Goal: Task Accomplishment & Management: Manage account settings

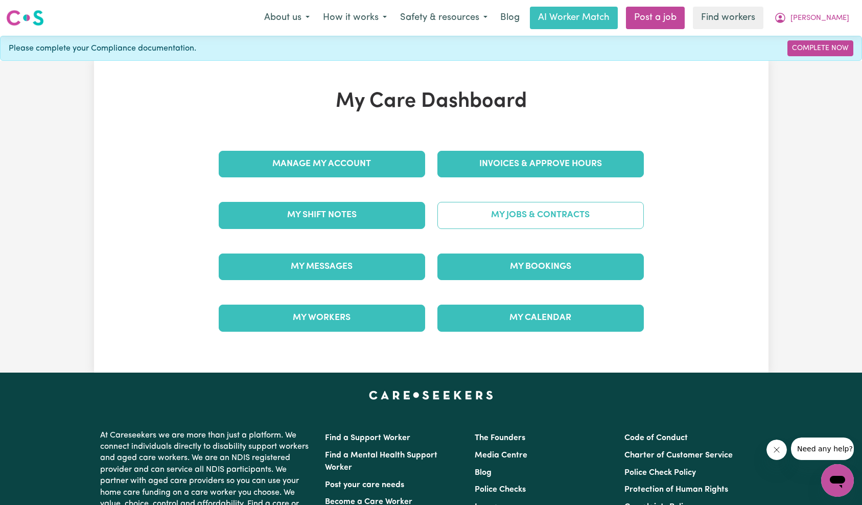
click at [535, 209] on link "My Jobs & Contracts" at bounding box center [540, 215] width 206 height 27
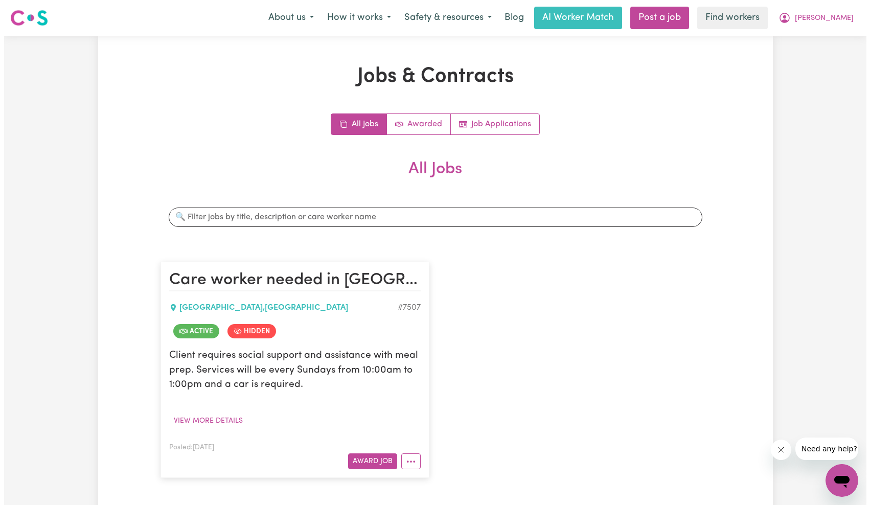
scroll to position [14, 0]
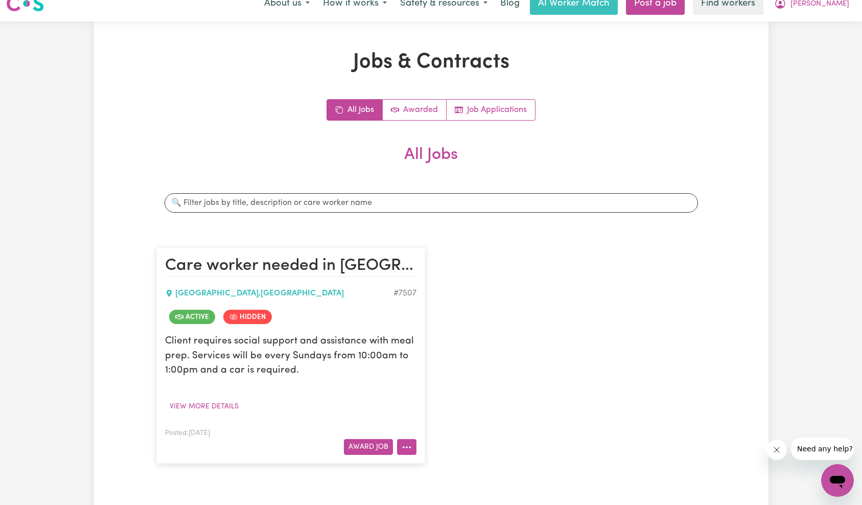
click at [405, 449] on icon "More options" at bounding box center [407, 447] width 10 height 10
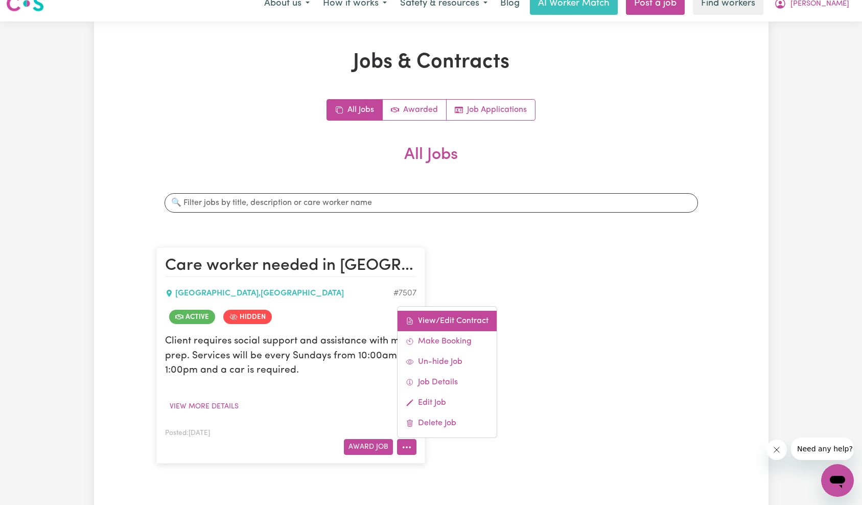
click at [449, 326] on link "View/Edit Contract" at bounding box center [446, 321] width 99 height 20
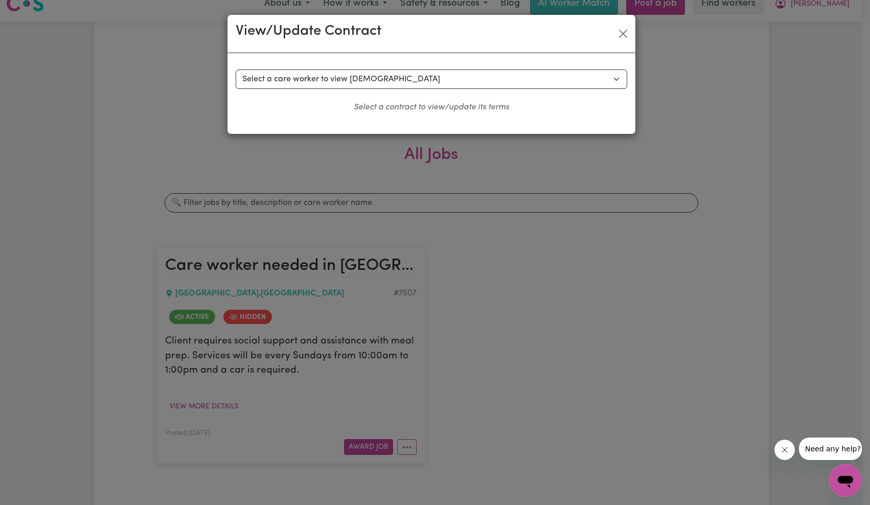
drag, startPoint x: 524, startPoint y: 97, endPoint x: 527, endPoint y: 82, distance: 15.1
click at [524, 93] on div "Select a contract to view Select a care worker to view [DEMOGRAPHIC_DATA] #6573…" at bounding box center [431, 91] width 391 height 44
click at [528, 76] on select "Select a care worker to view [DEMOGRAPHIC_DATA] #6573 - [PERSON_NAME] (contract…" at bounding box center [431, 78] width 391 height 19
click at [631, 33] on div "View/Update Contract" at bounding box center [431, 34] width 408 height 38
click at [625, 33] on button "Close" at bounding box center [623, 34] width 16 height 16
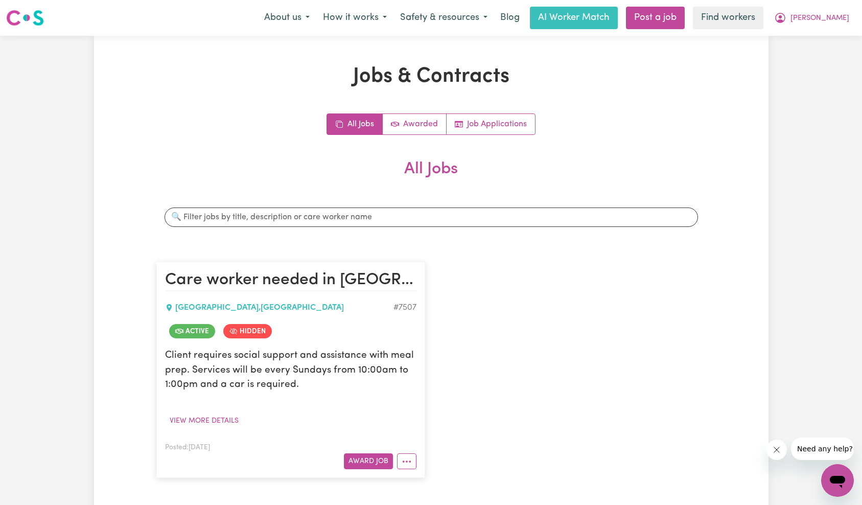
scroll to position [171, 0]
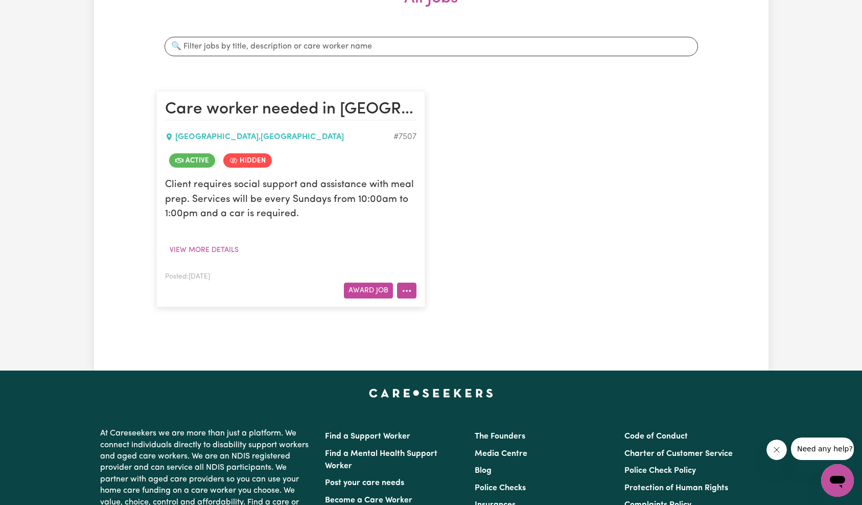
click at [408, 290] on icon "More options" at bounding box center [407, 291] width 10 height 10
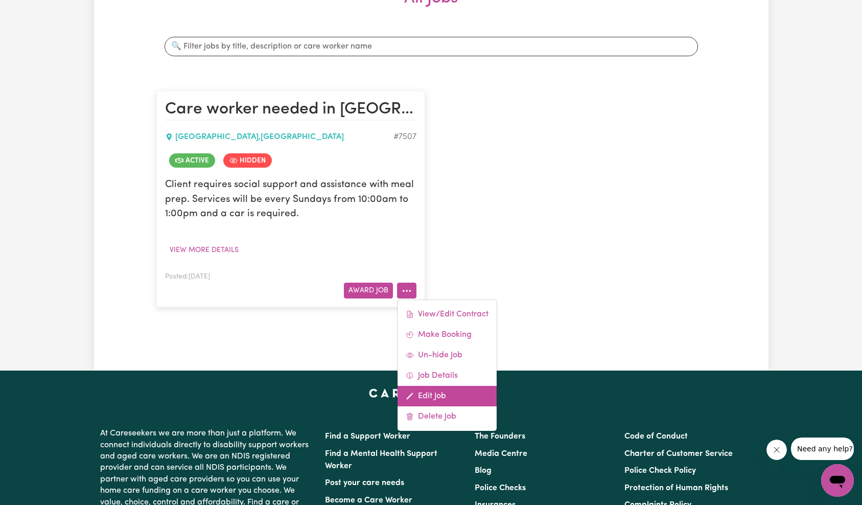
click at [451, 391] on link "Edit Job" at bounding box center [446, 396] width 99 height 20
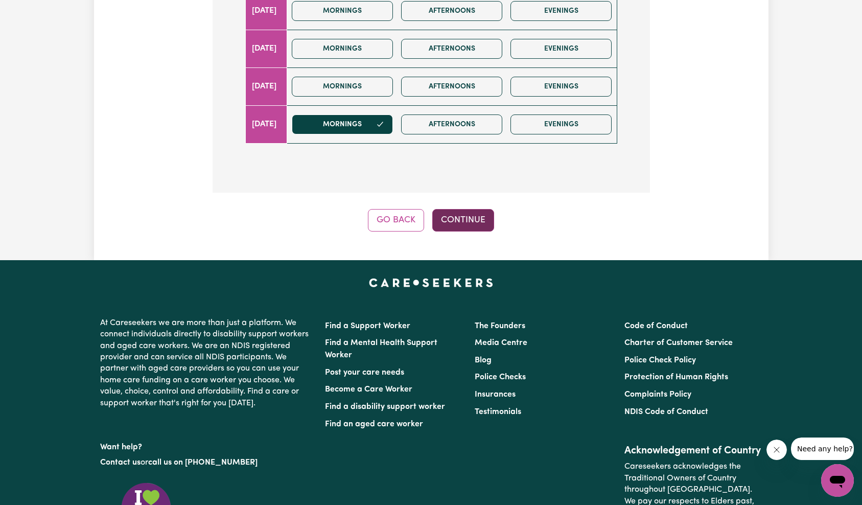
click at [470, 209] on button "Continue" at bounding box center [463, 220] width 62 height 22
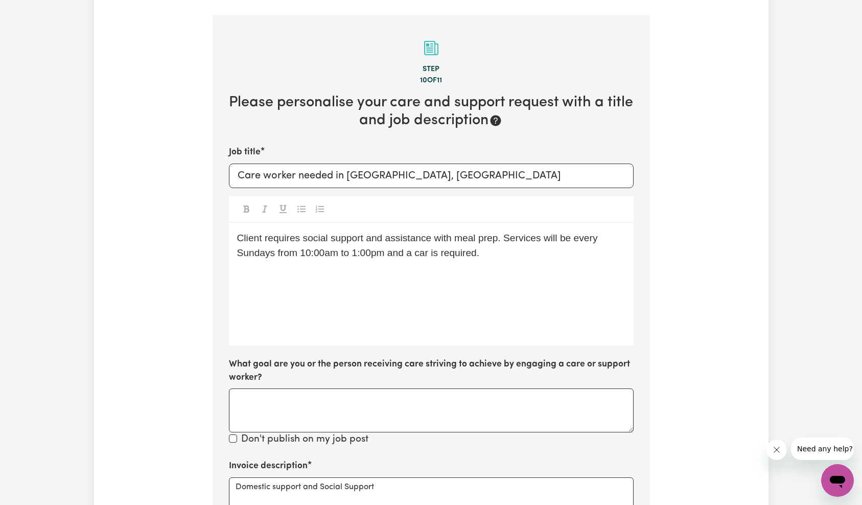
scroll to position [298, 0]
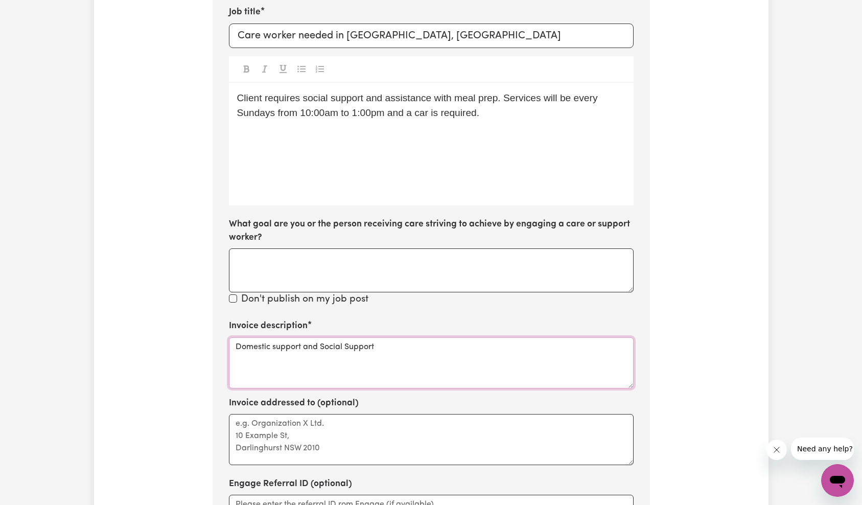
click at [424, 342] on textarea "Domestic support and Social Support" at bounding box center [431, 362] width 405 height 51
paste textarea "Flexible Respite"
type textarea "Flexible Respite"
click at [666, 296] on div "Update Job Post Care worker needed in [GEOGRAPHIC_DATA], [GEOGRAPHIC_DATA] Step…" at bounding box center [431, 217] width 674 height 900
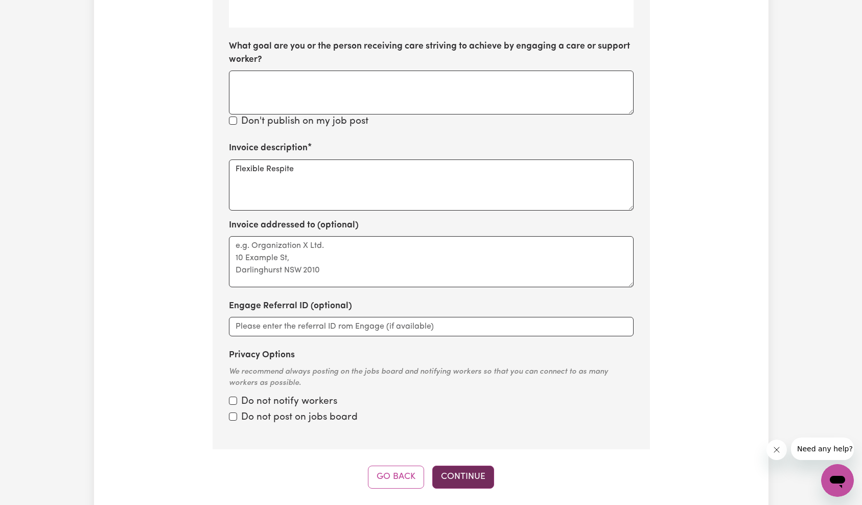
click at [479, 465] on button "Continue" at bounding box center [463, 476] width 62 height 22
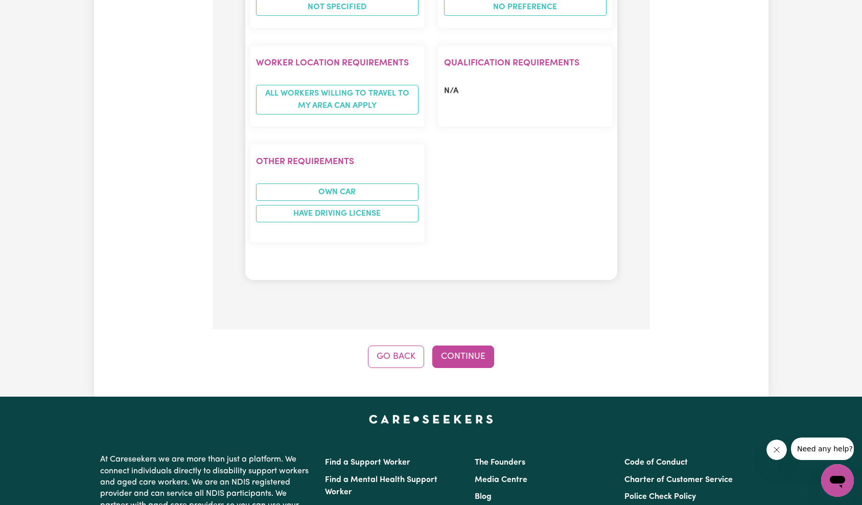
scroll to position [993, 0]
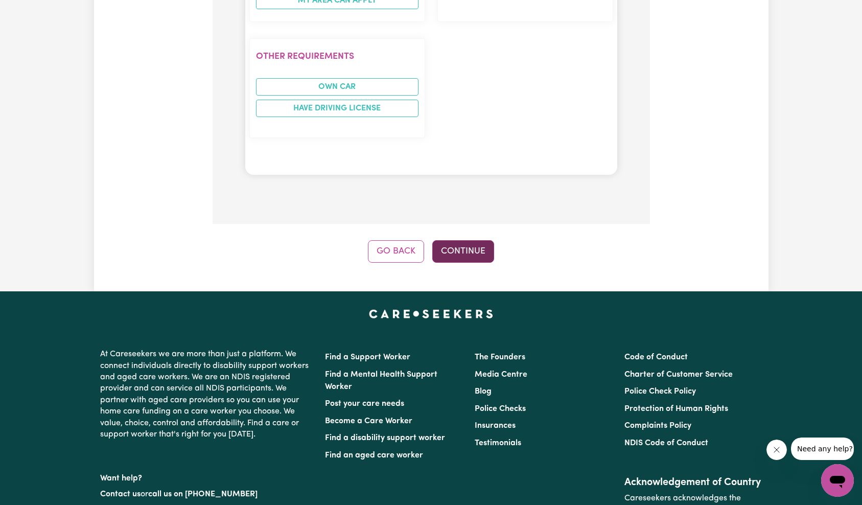
click at [473, 240] on button "Continue" at bounding box center [463, 251] width 62 height 22
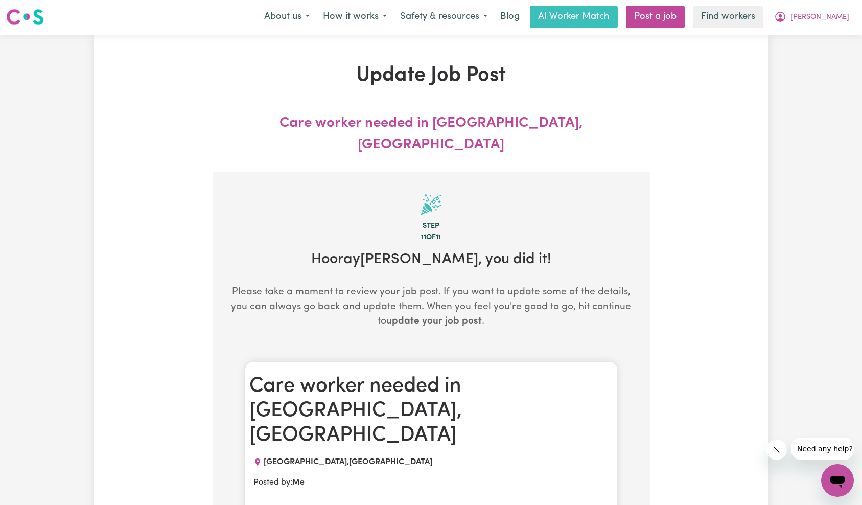
scroll to position [0, 0]
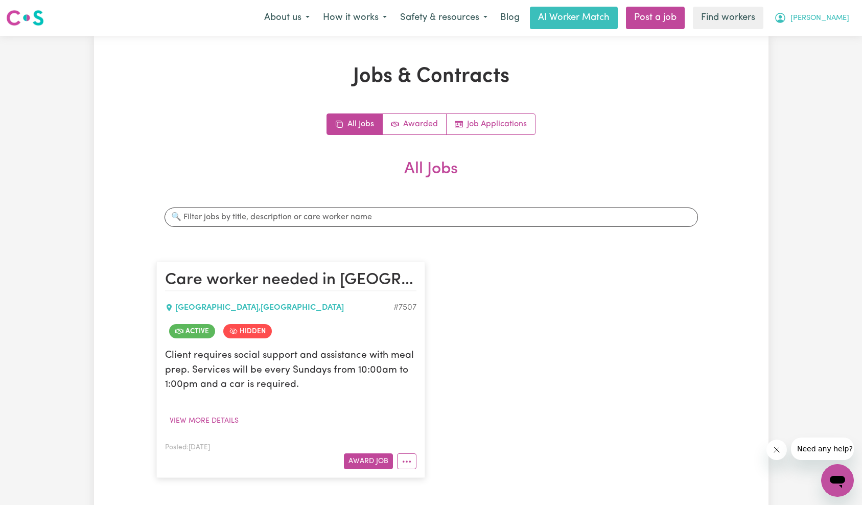
click at [824, 26] on button "[PERSON_NAME]" at bounding box center [811, 17] width 88 height 21
click at [513, 315] on div "Care worker needed in [GEOGRAPHIC_DATA], [GEOGRAPHIC_DATA] , [GEOGRAPHIC_DATA] …" at bounding box center [431, 369] width 562 height 237
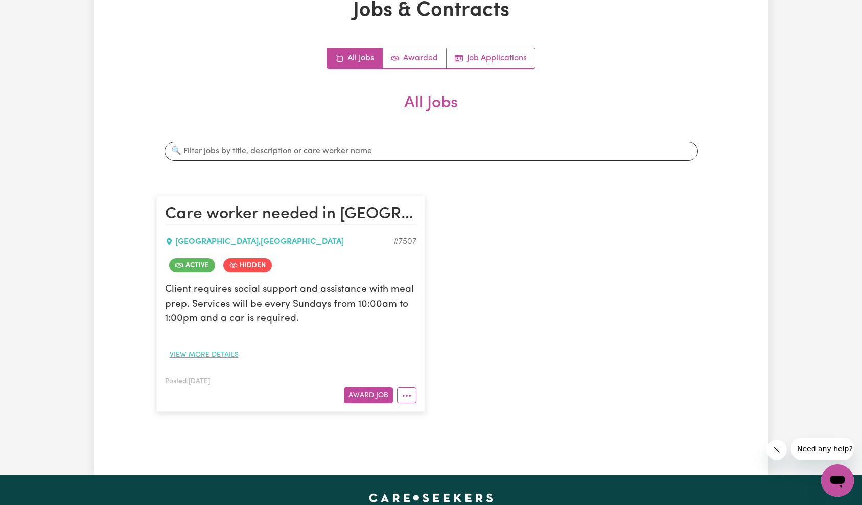
click at [215, 350] on button "View more details" at bounding box center [204, 355] width 78 height 16
